Goal: Information Seeking & Learning: Learn about a topic

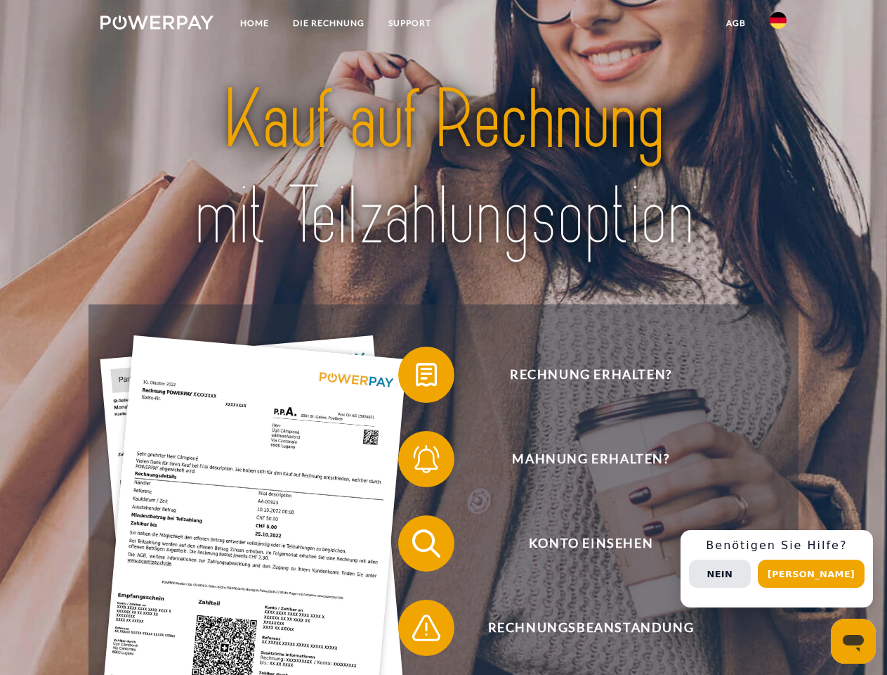
click at [157, 25] on img at bounding box center [156, 22] width 113 height 14
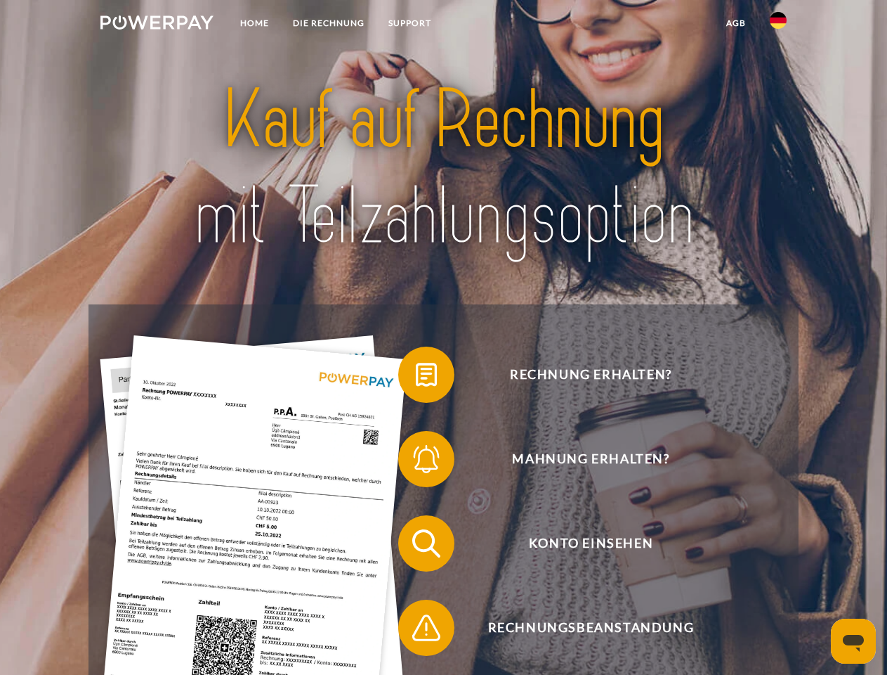
click at [778, 25] on img at bounding box center [778, 20] width 17 height 17
click at [736, 23] on link "agb" at bounding box center [737, 23] width 44 height 25
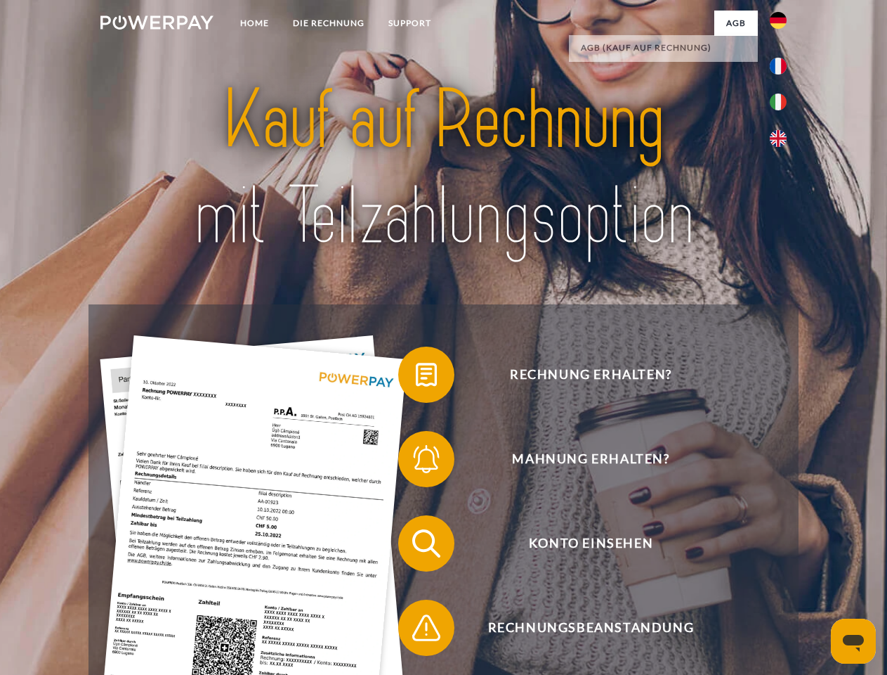
click at [416, 377] on span at bounding box center [405, 374] width 70 height 70
click at [416, 462] on span at bounding box center [405, 459] width 70 height 70
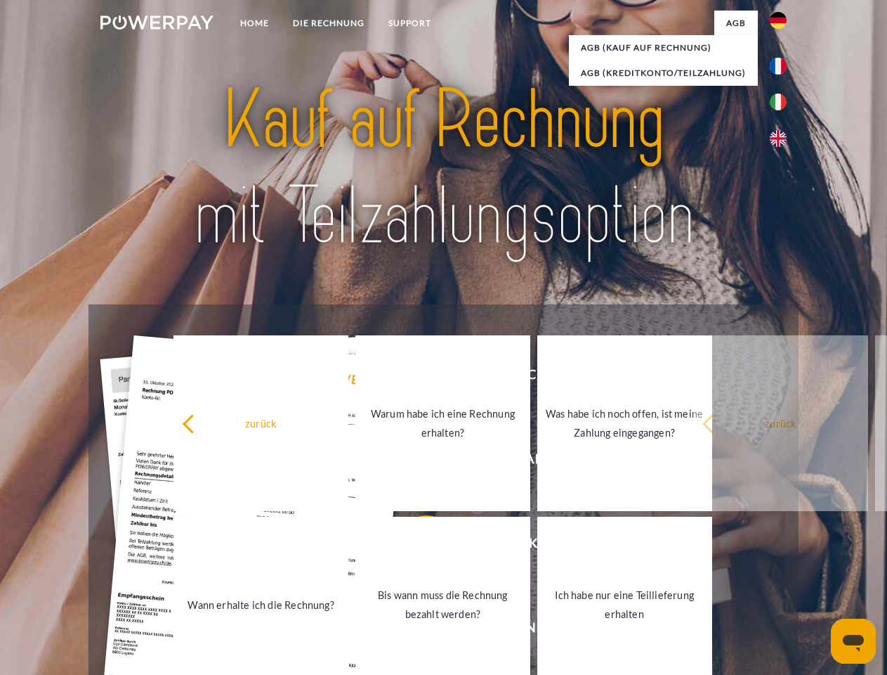
click at [416, 546] on link "Bis wann muss die Rechnung bezahlt werden?" at bounding box center [443, 604] width 175 height 176
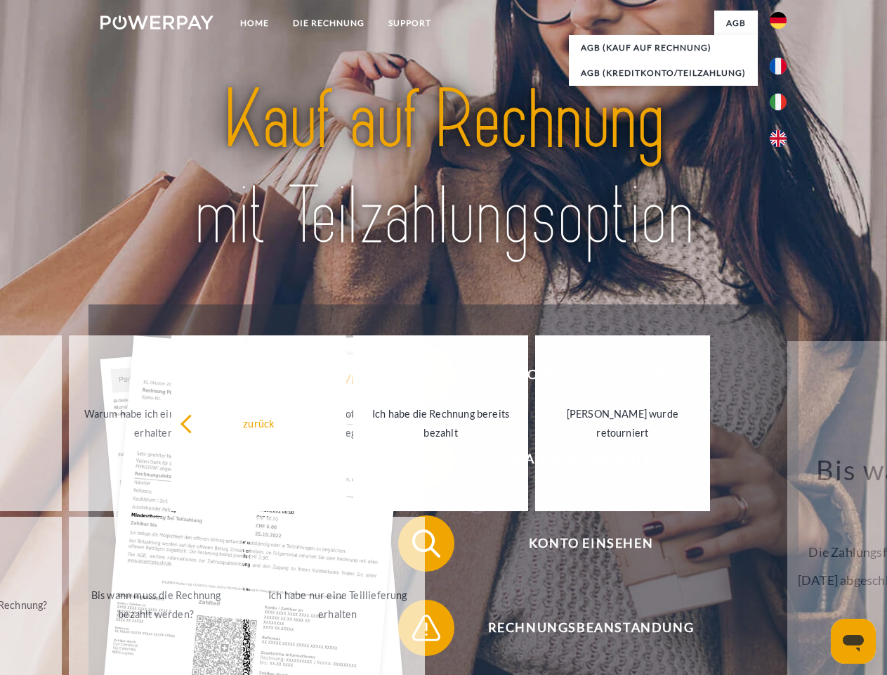
click at [416, 630] on span at bounding box center [405, 627] width 70 height 70
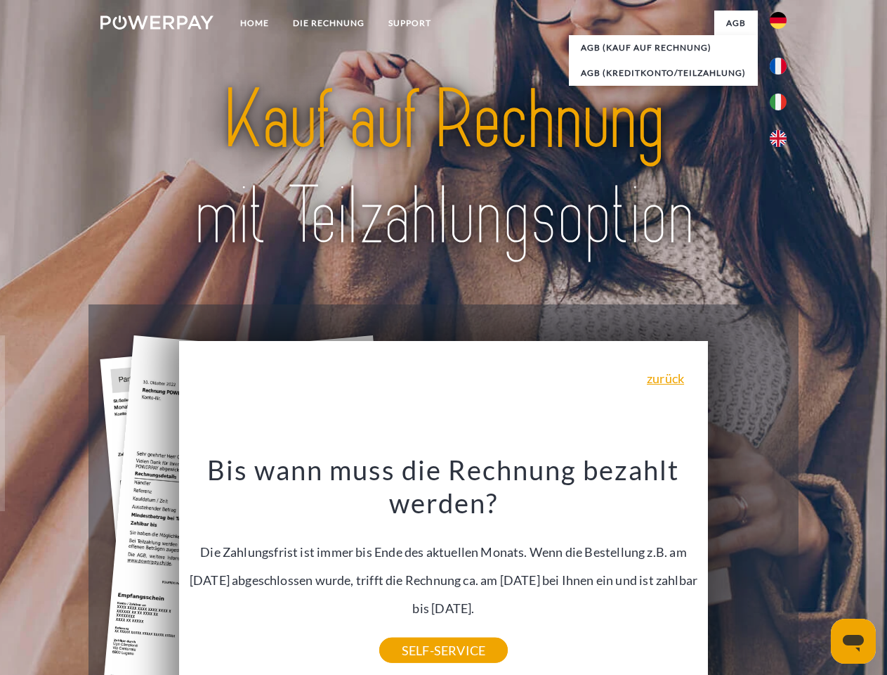
click at [782, 568] on div "Rechnung erhalten? Mahnung erhalten? Konto einsehen" at bounding box center [444, 585] width 710 height 562
click at [748, 571] on span "Konto einsehen" at bounding box center [591, 543] width 344 height 56
click at [816, 573] on header "Home DIE RECHNUNG SUPPORT" at bounding box center [443, 485] width 887 height 970
